Goal: Information Seeking & Learning: Learn about a topic

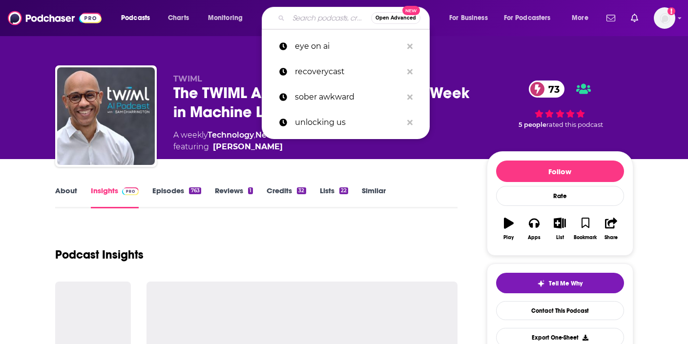
click at [290, 20] on input "Search podcasts, credits, & more..." at bounding box center [330, 18] width 83 height 16
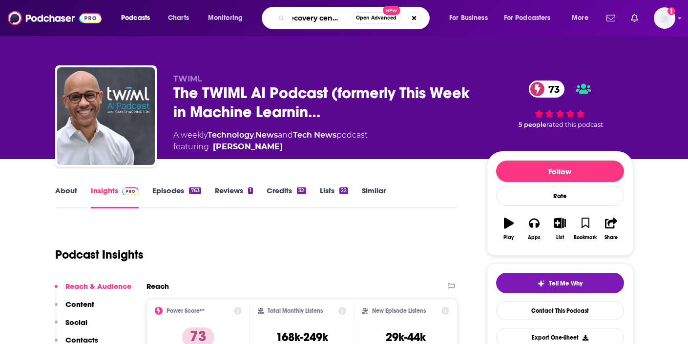
type input "recovery centered"
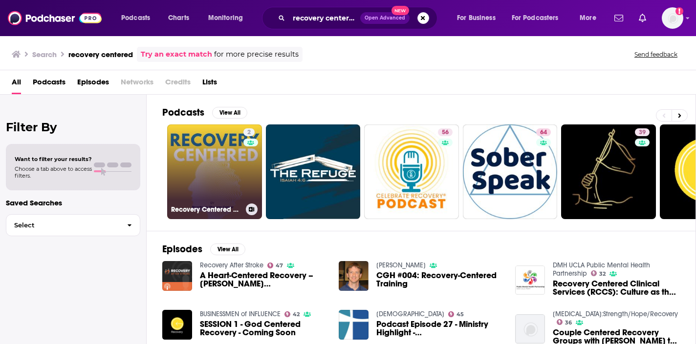
click at [229, 191] on link "2 Recovery Centered Podcast | Real Talk on Recovery & Mental Health" at bounding box center [214, 172] width 95 height 95
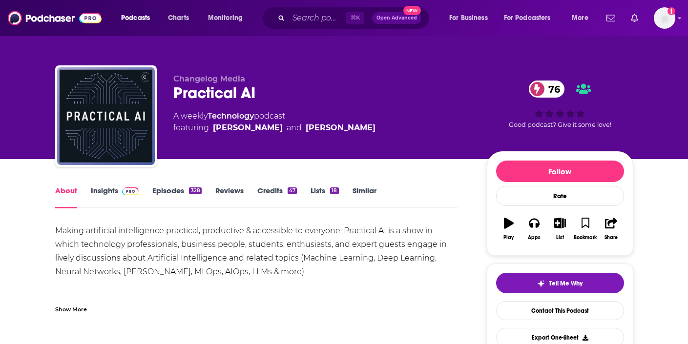
click at [120, 189] on span at bounding box center [128, 190] width 21 height 9
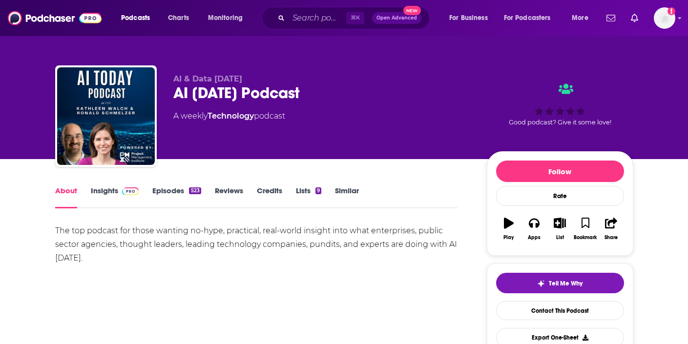
click at [111, 190] on link "Insights" at bounding box center [115, 197] width 48 height 22
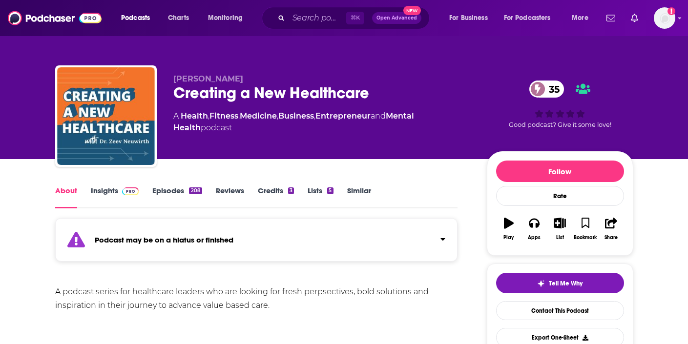
click at [113, 192] on link "Insights" at bounding box center [115, 197] width 48 height 22
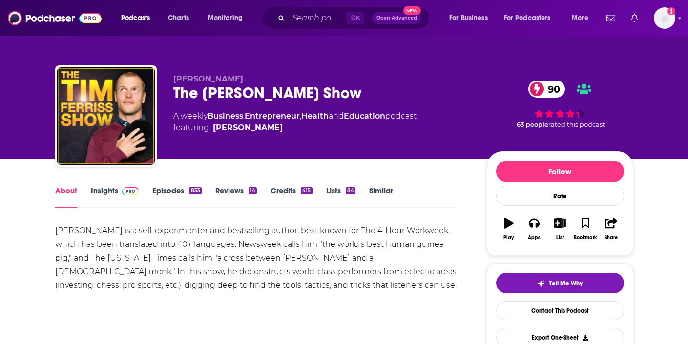
click at [109, 190] on link "Insights" at bounding box center [115, 197] width 48 height 22
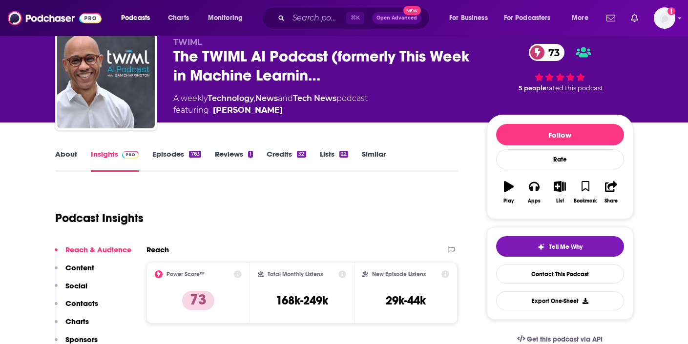
scroll to position [36, 0]
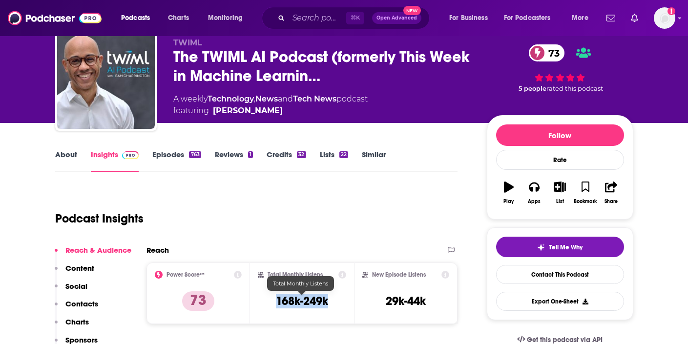
drag, startPoint x: 275, startPoint y: 301, endPoint x: 330, endPoint y: 302, distance: 54.7
click at [330, 302] on div "Total Monthly Listens 168k-249k" at bounding box center [302, 293] width 88 height 45
copy h3 "168k-249k"
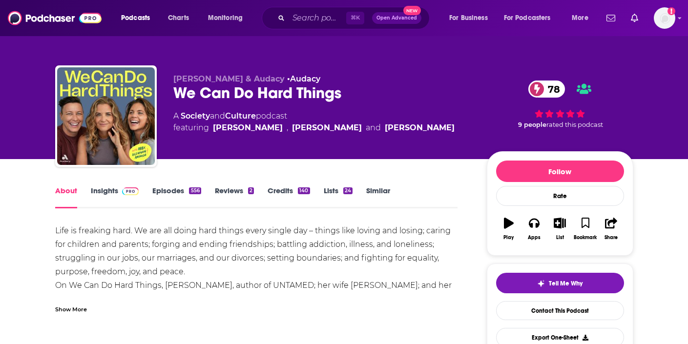
click at [114, 190] on link "Insights" at bounding box center [115, 197] width 48 height 22
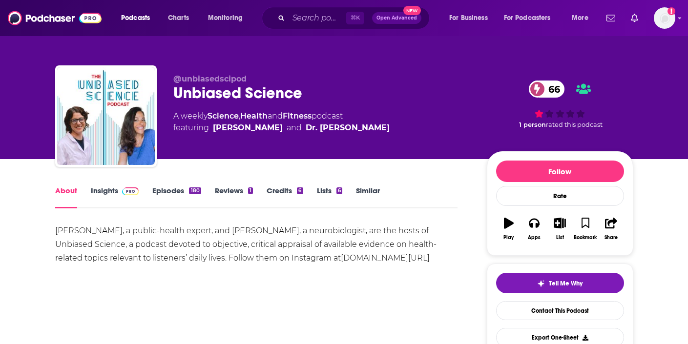
click at [113, 192] on link "Insights" at bounding box center [115, 197] width 48 height 22
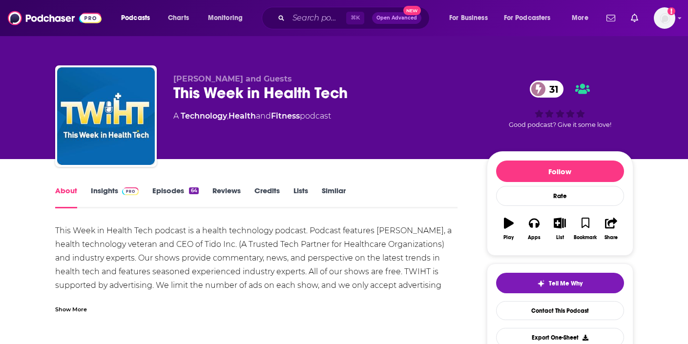
click at [105, 190] on link "Insights" at bounding box center [115, 197] width 48 height 22
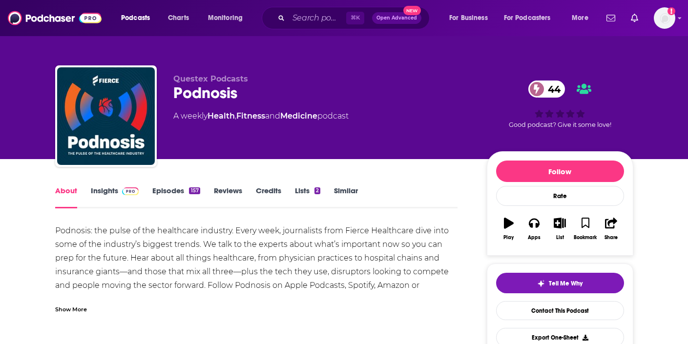
click at [110, 192] on link "Insights" at bounding box center [115, 197] width 48 height 22
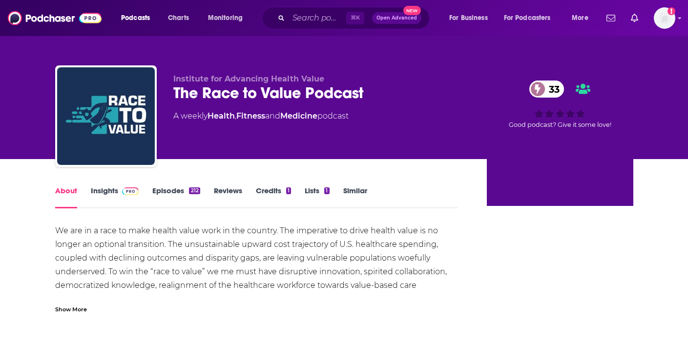
click at [105, 190] on link "Insights" at bounding box center [115, 197] width 48 height 22
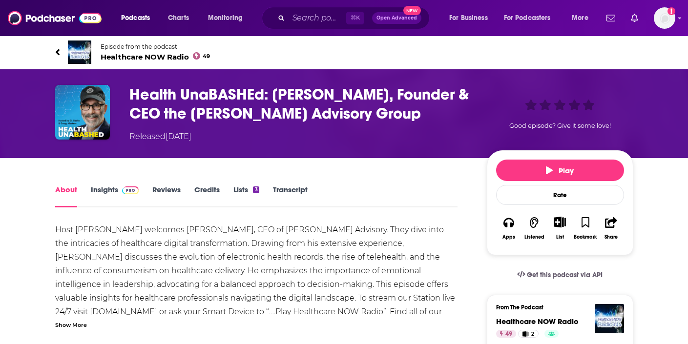
click at [110, 191] on link "Insights" at bounding box center [115, 196] width 48 height 22
